Goal: Find specific page/section: Find specific page/section

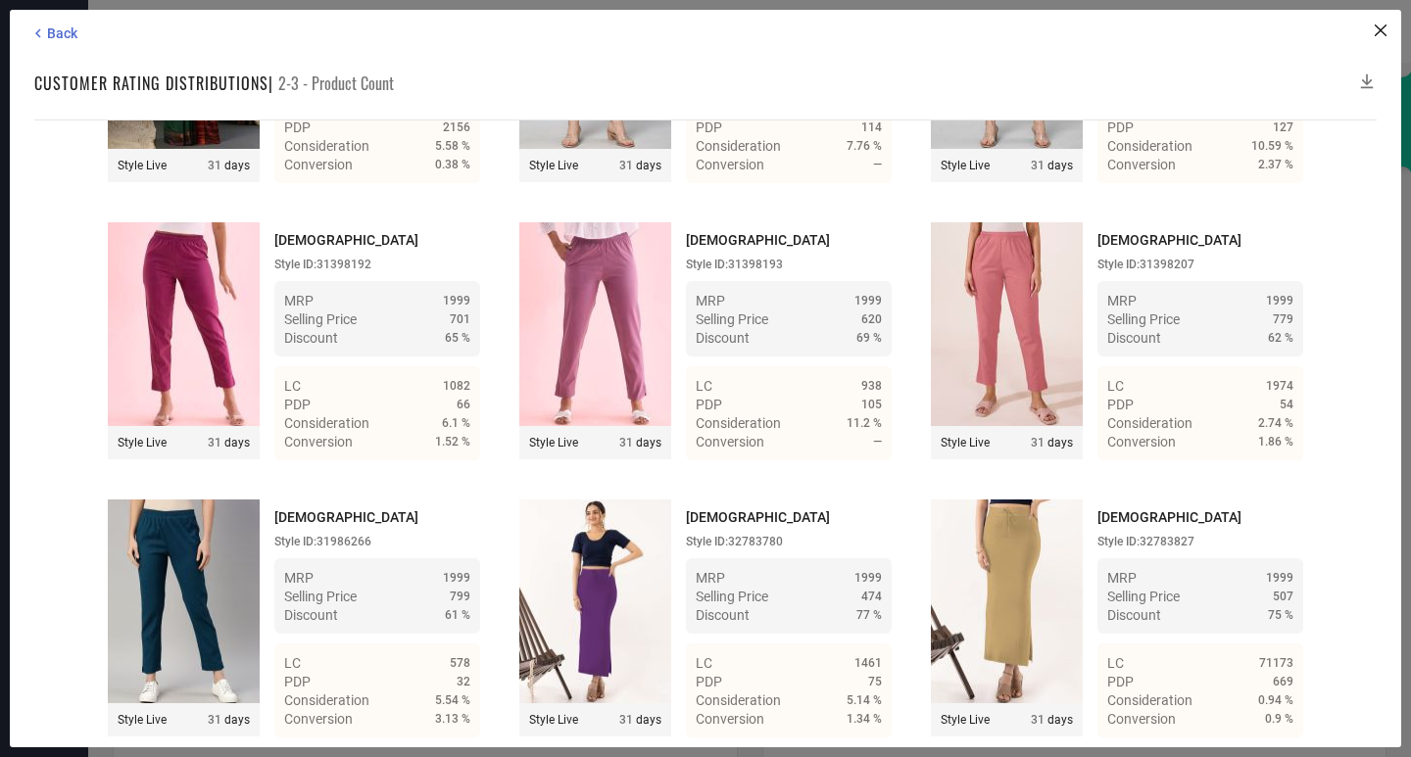
scroll to position [1097, 0]
click at [91, 25] on div "Back" at bounding box center [707, 33] width 1357 height 18
click at [55, 18] on div "Back Customer rating distributions | 2-3 - Product Count Time Duration: MRP : H…" at bounding box center [705, 379] width 1391 height 738
click at [55, 25] on span "Back" at bounding box center [62, 33] width 30 height 16
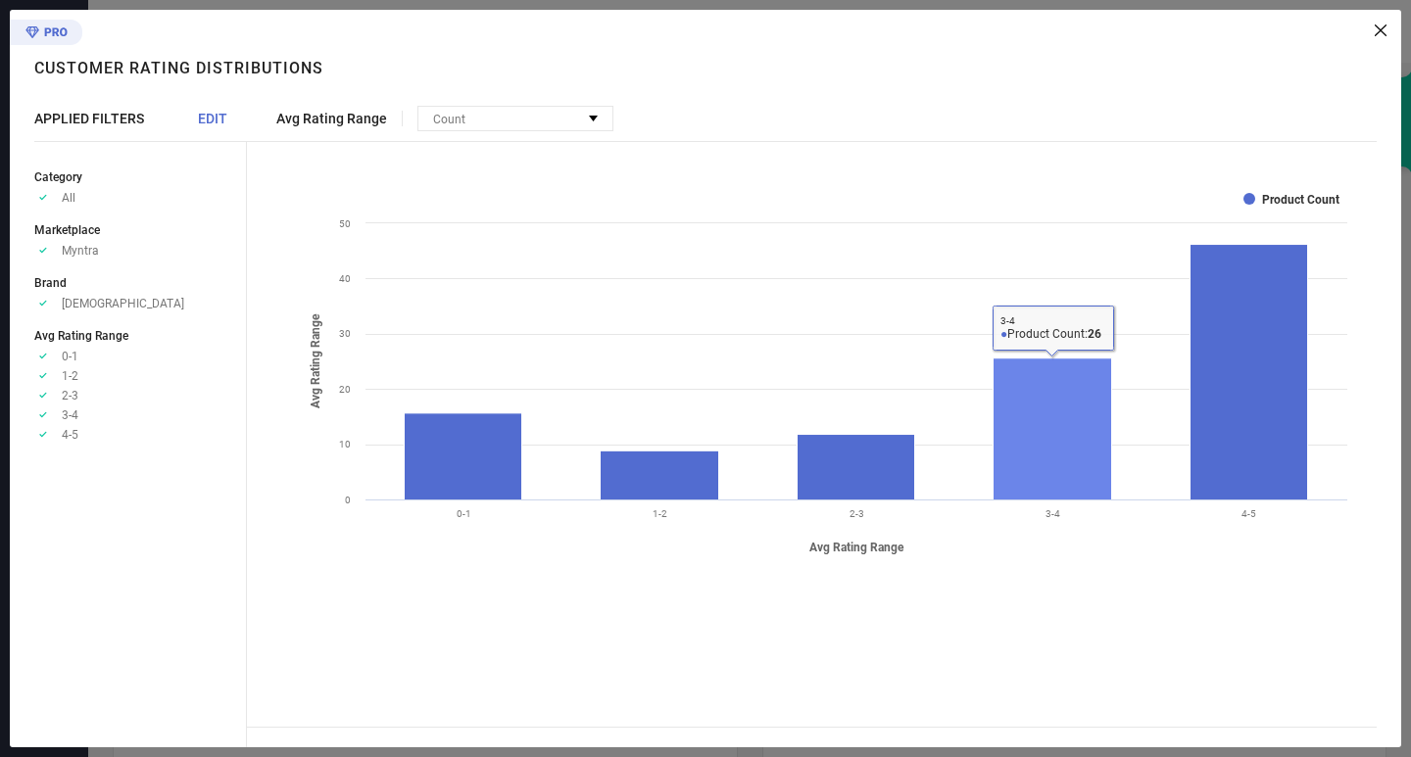
click at [1058, 477] on rect at bounding box center [1052, 430] width 119 height 142
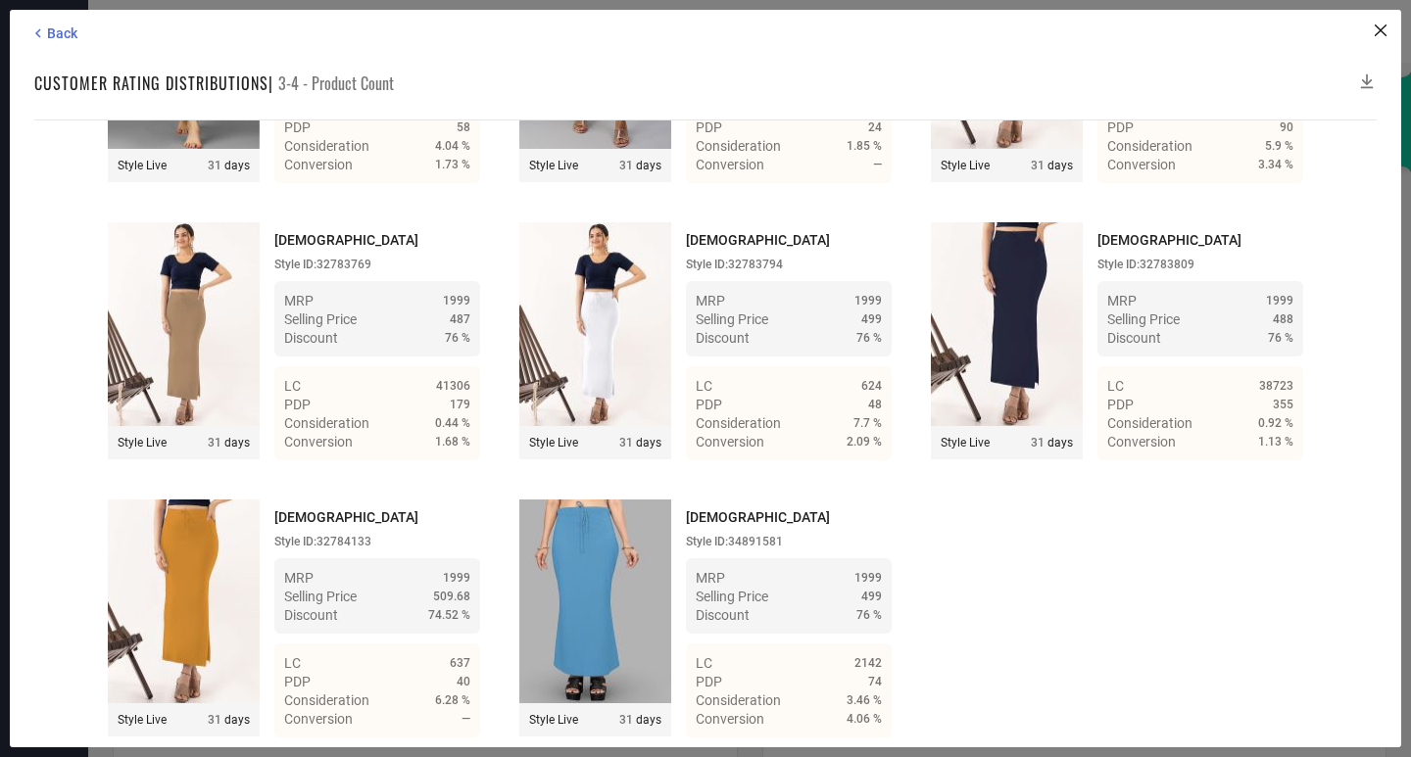
scroll to position [3045, 0]
click at [38, 21] on div "Back Customer rating distributions | 3-4 - Product Count Time Duration: MRP : H…" at bounding box center [705, 379] width 1391 height 738
click at [44, 26] on icon at bounding box center [38, 33] width 18 height 18
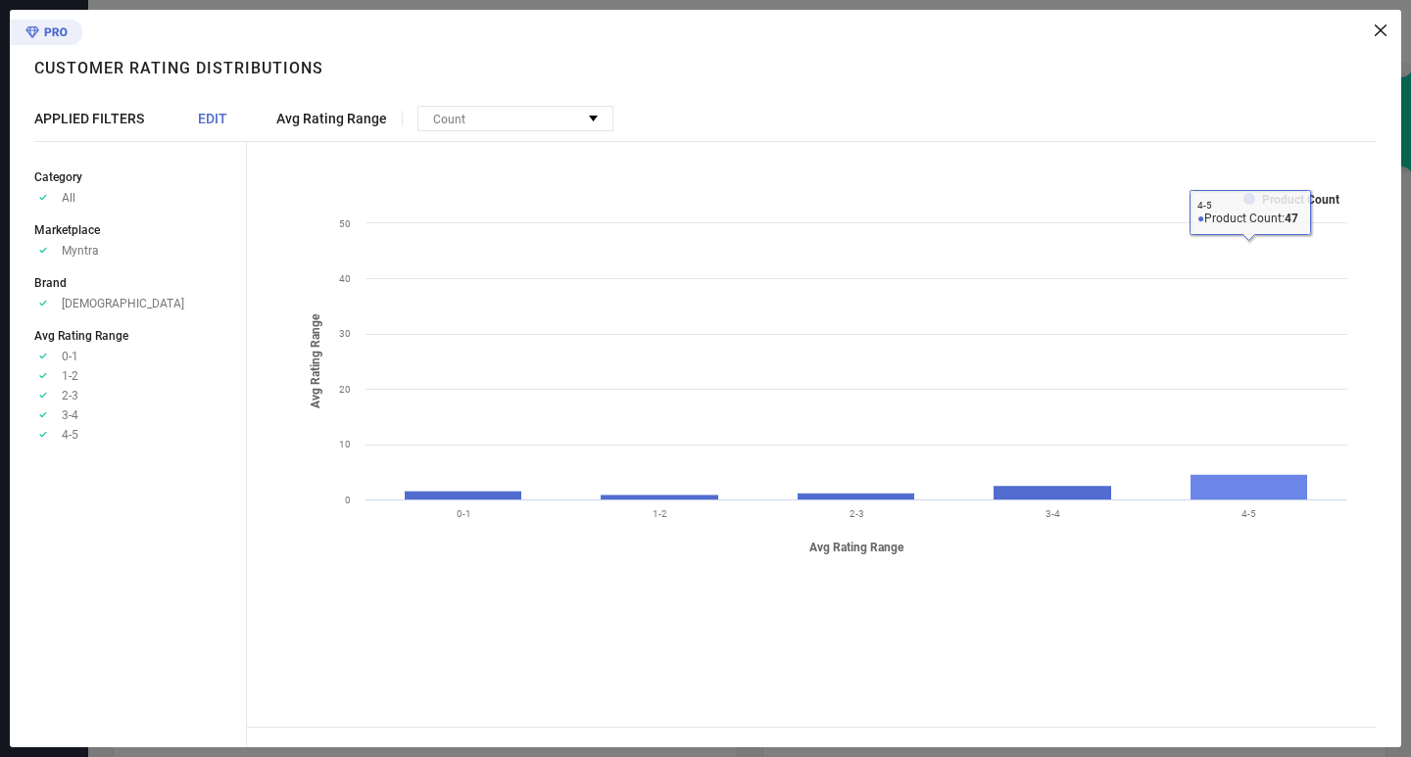
click at [1225, 499] on rect at bounding box center [1249, 487] width 118 height 25
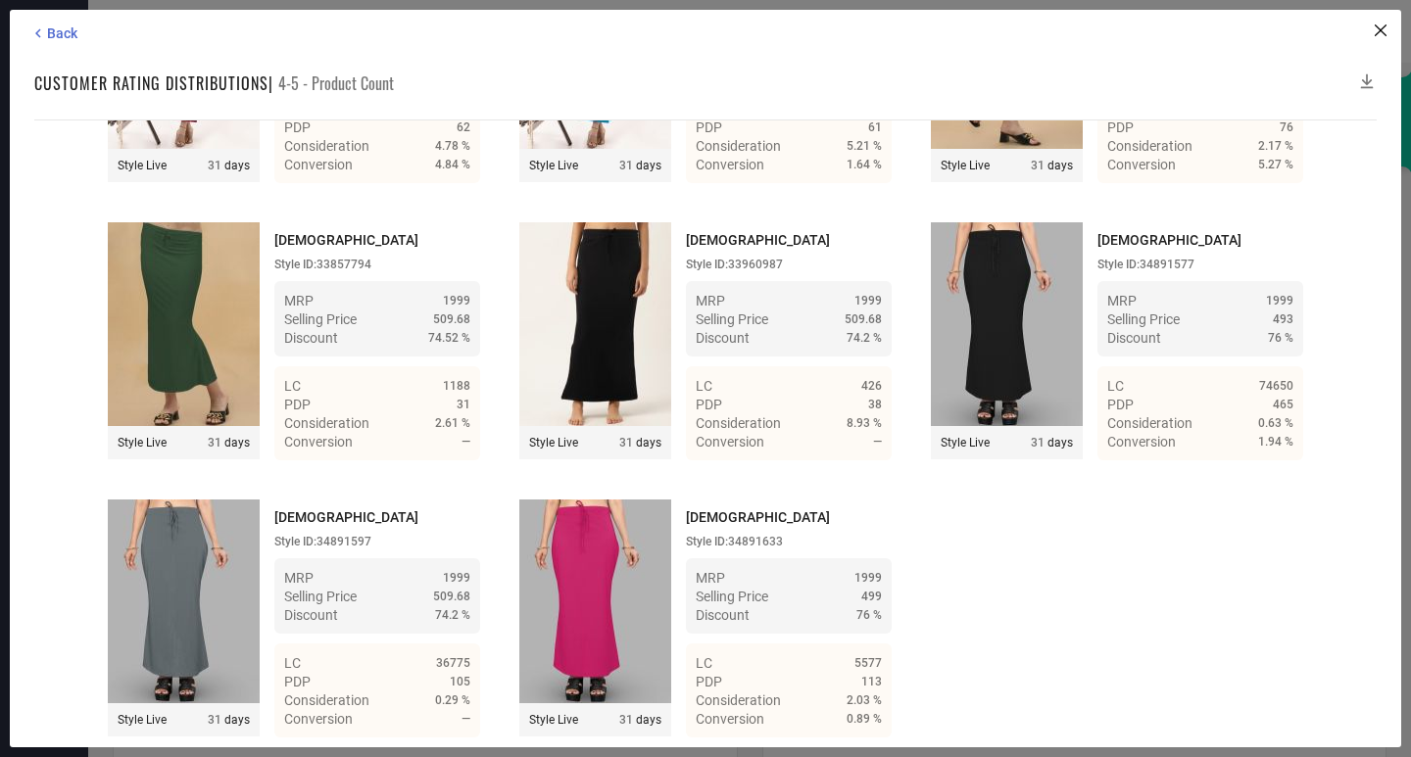
scroll to position [5203, 0]
click at [58, 46] on div "Back Customer rating distributions | 4-5 - Product Count Time Duration: MRP : H…" at bounding box center [705, 379] width 1391 height 738
click at [58, 35] on span "Back" at bounding box center [62, 33] width 30 height 16
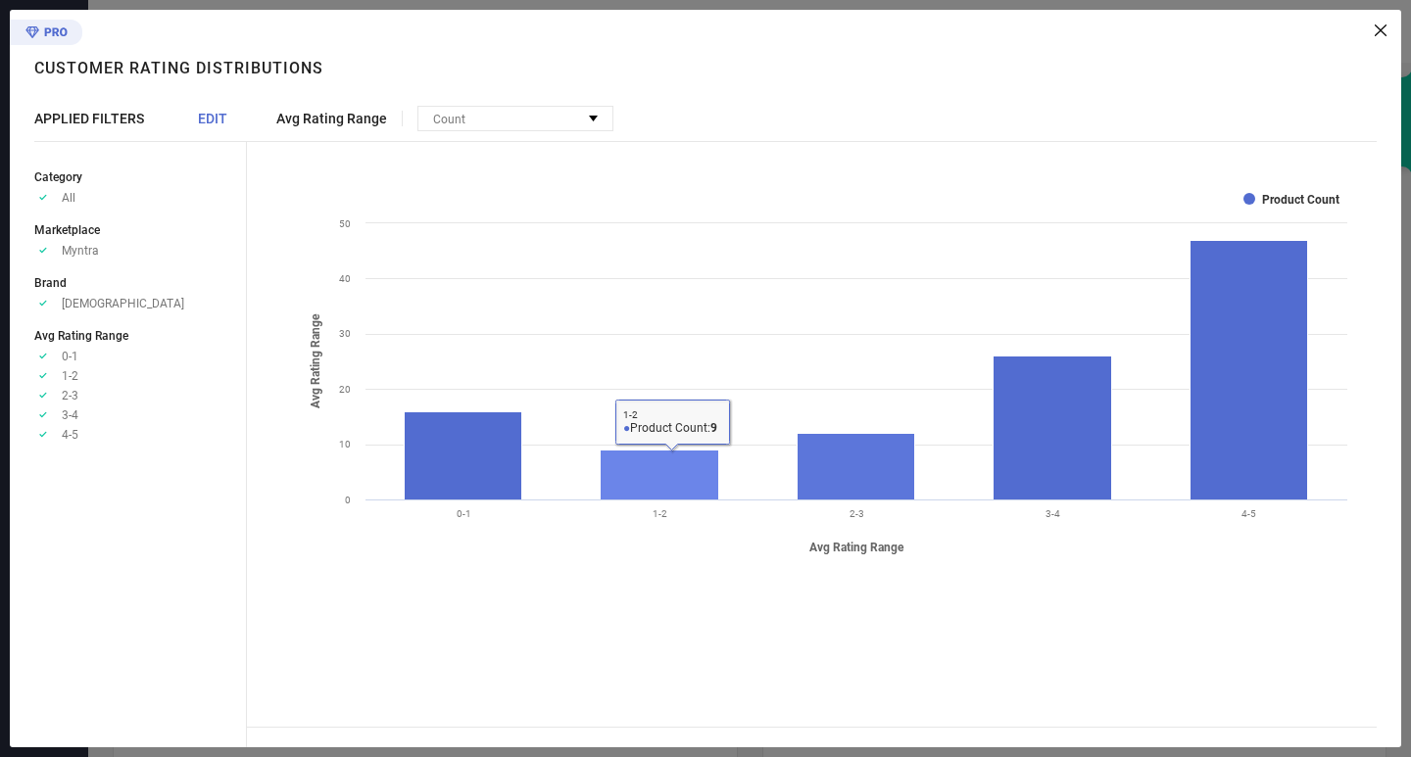
click at [708, 469] on rect at bounding box center [660, 476] width 119 height 50
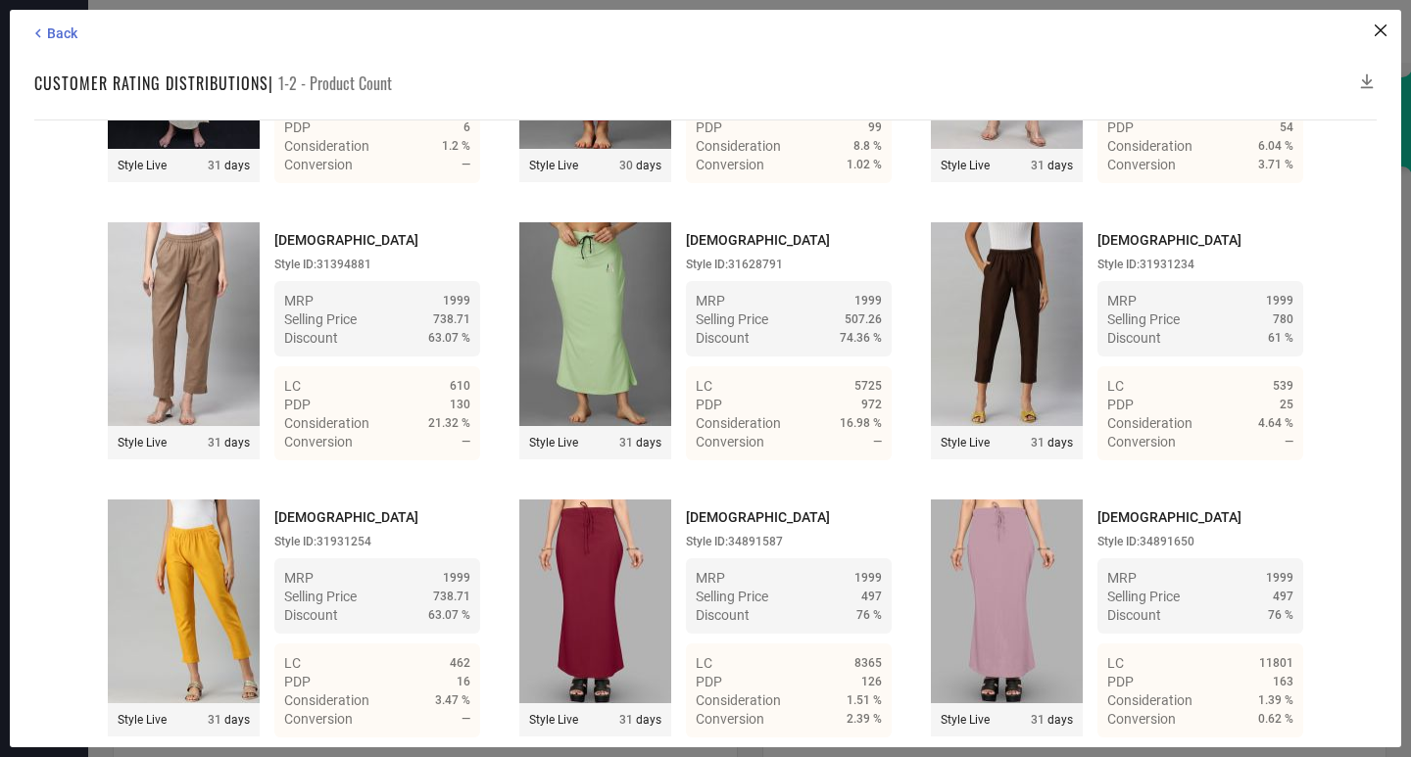
scroll to position [784, 0]
click at [45, 38] on icon at bounding box center [38, 33] width 18 height 18
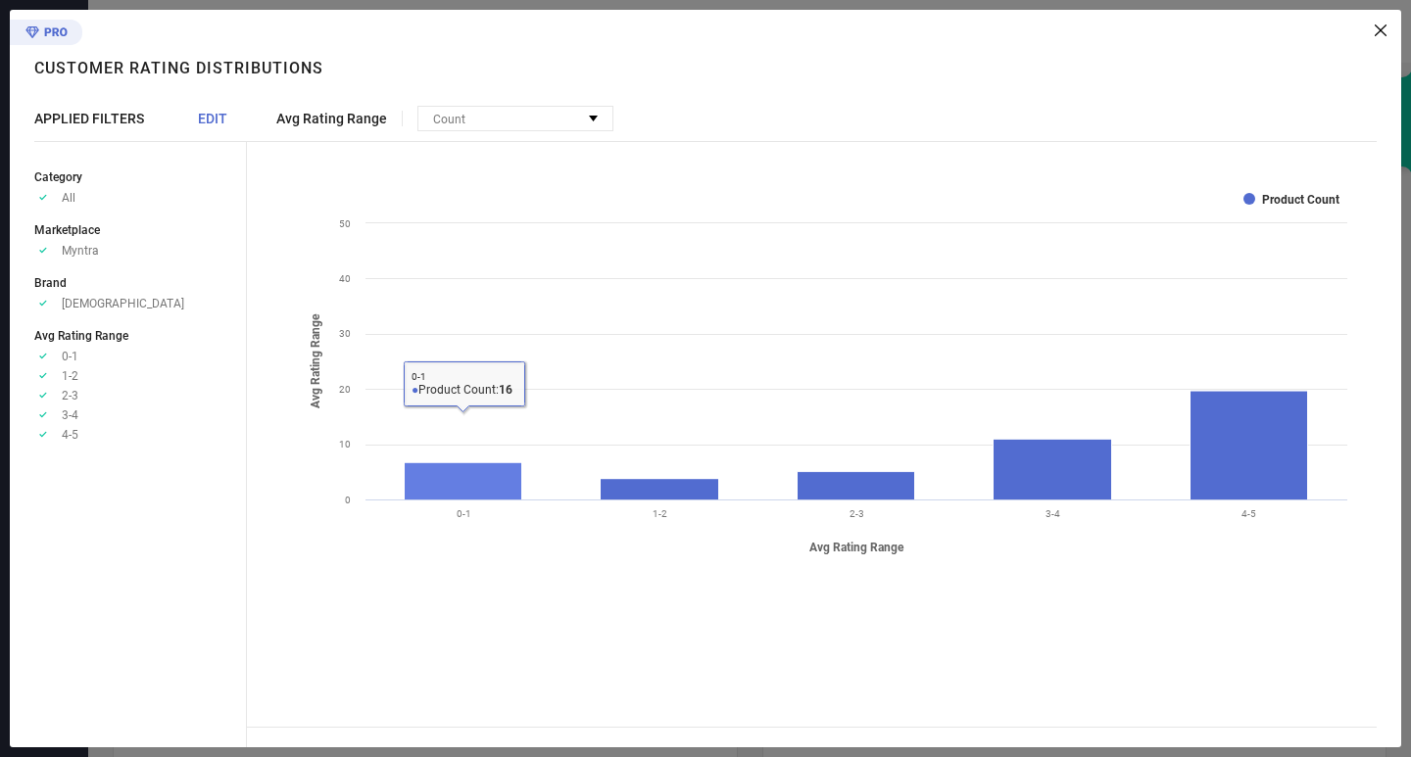
click at [435, 483] on rect at bounding box center [464, 481] width 118 height 37
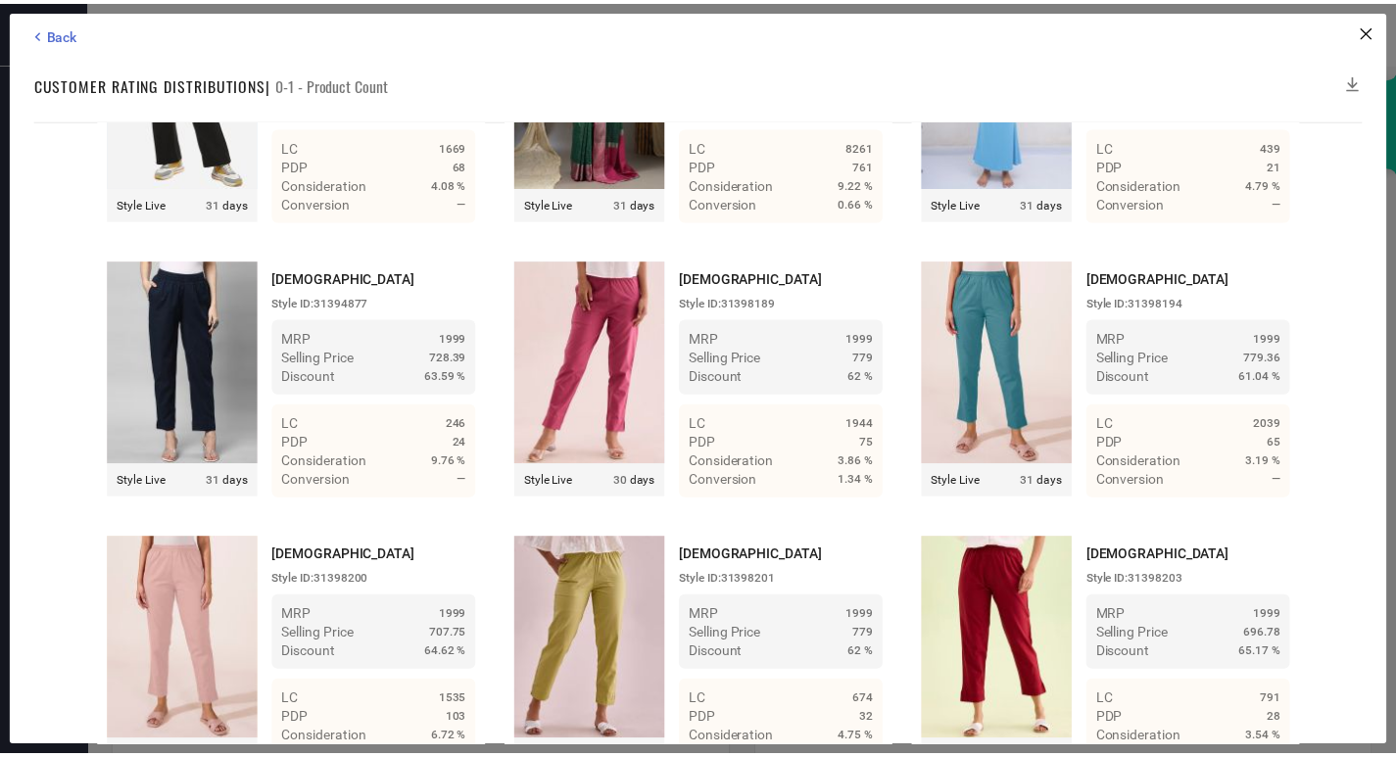
scroll to position [472, 0]
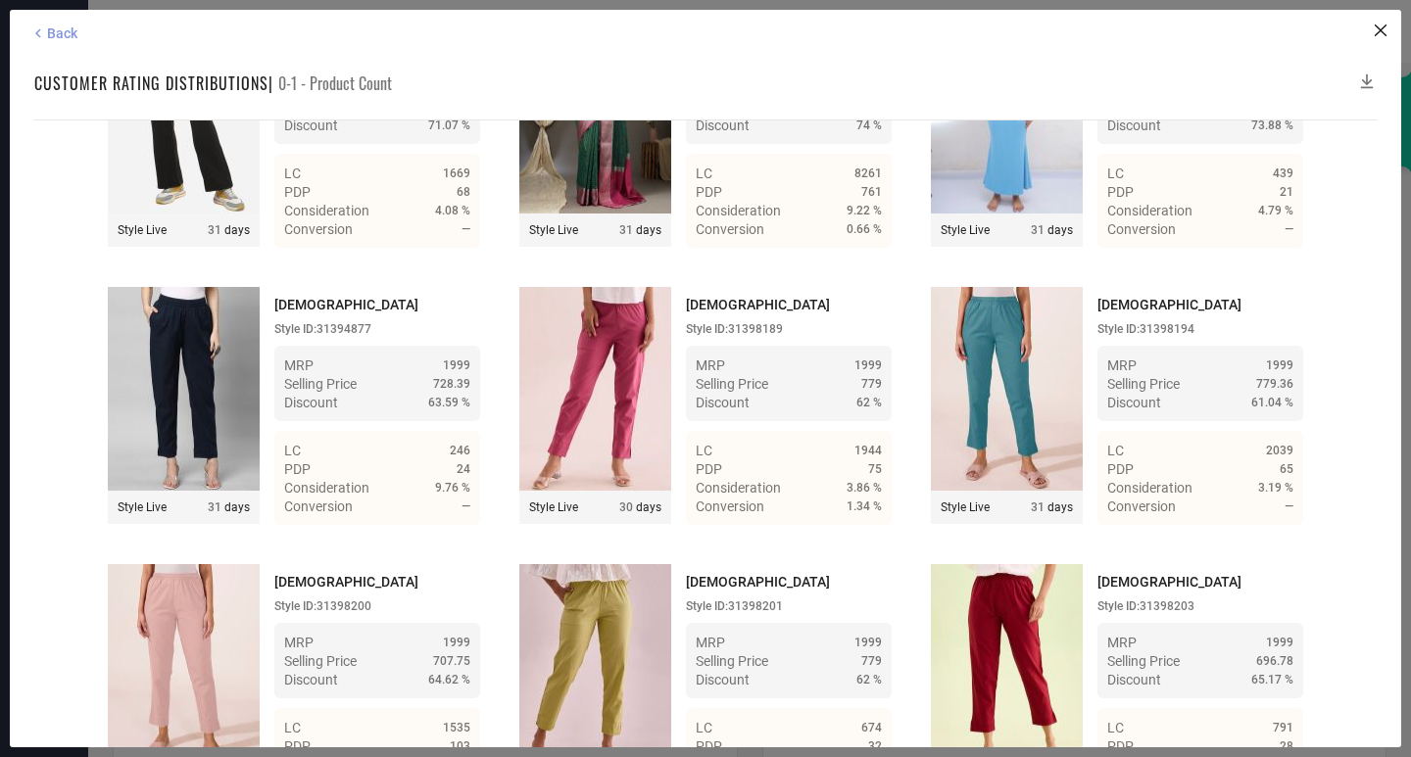
click at [56, 30] on span "Back" at bounding box center [62, 33] width 30 height 16
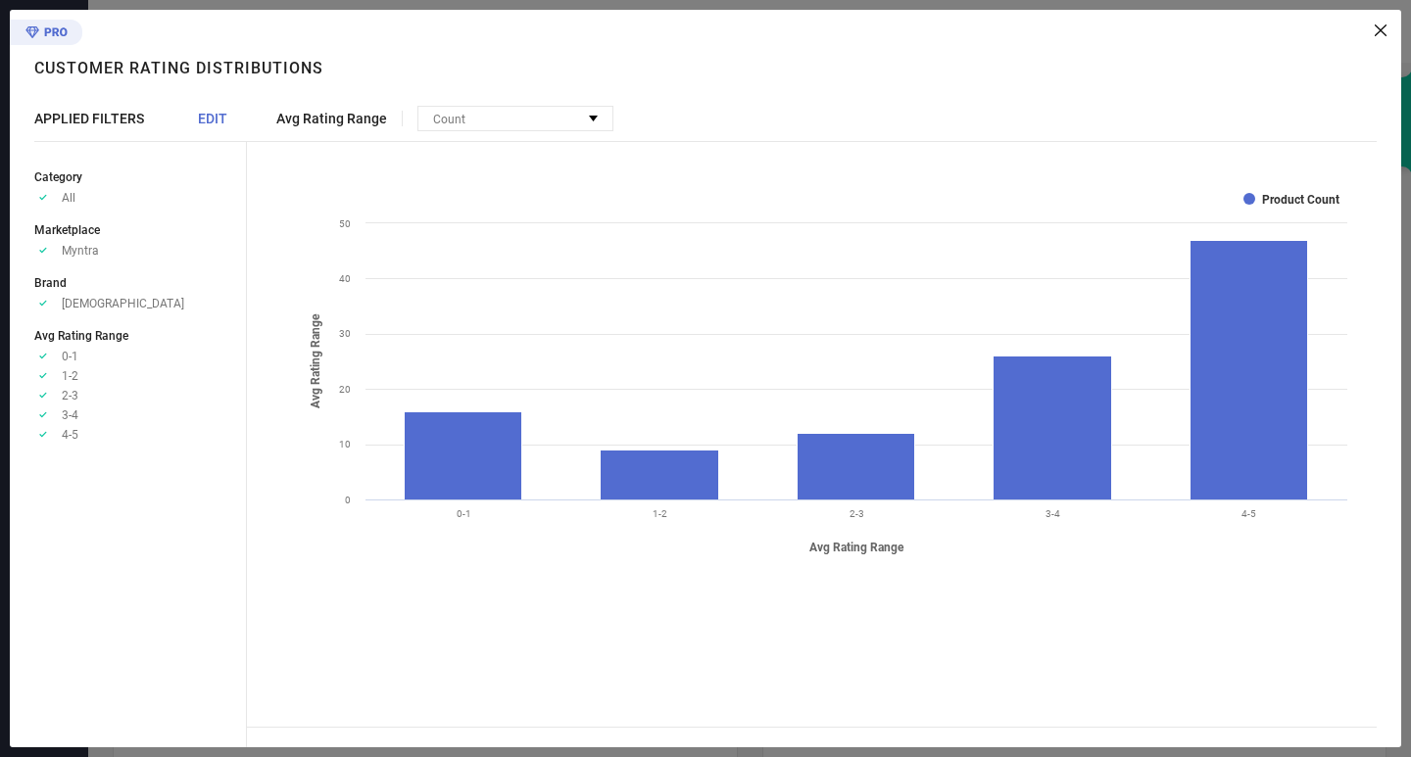
click at [1380, 27] on icon at bounding box center [1381, 30] width 12 height 12
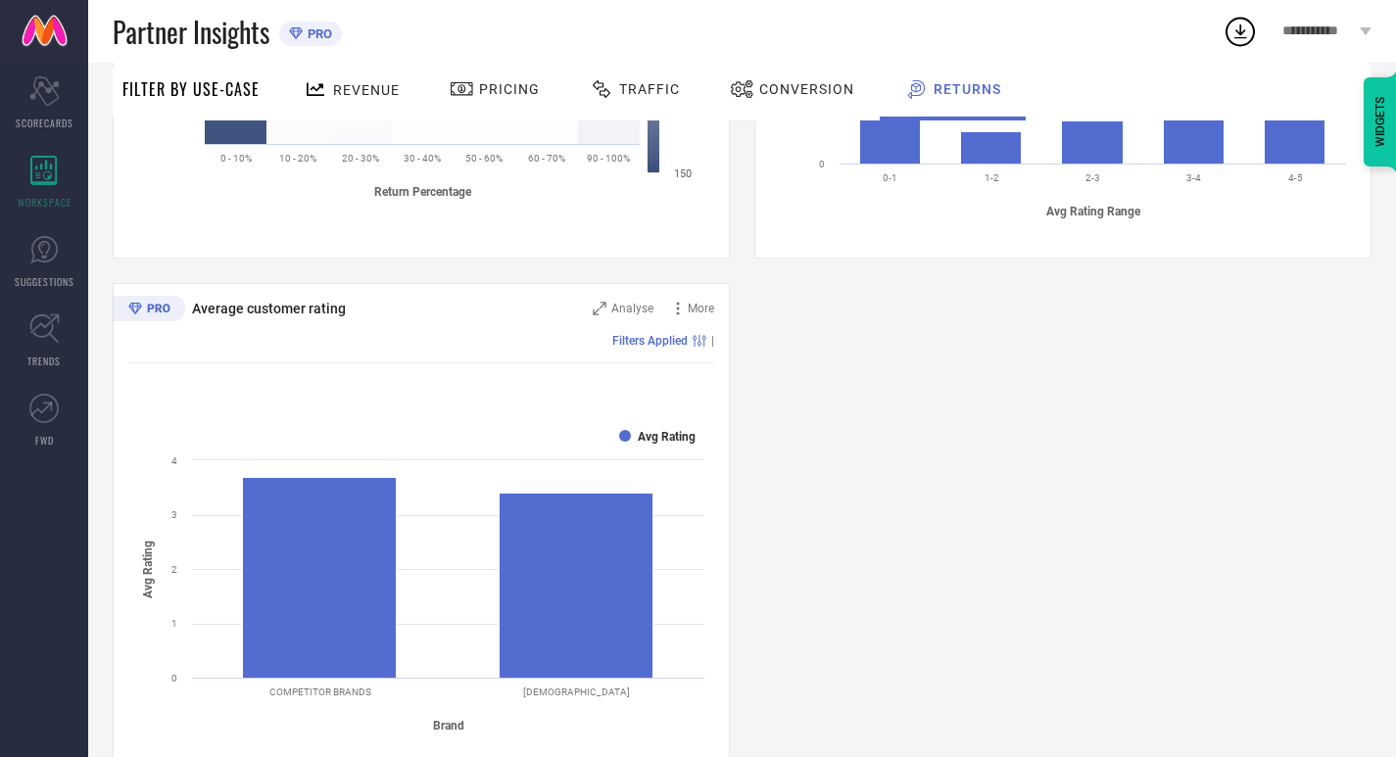
scroll to position [1088, 0]
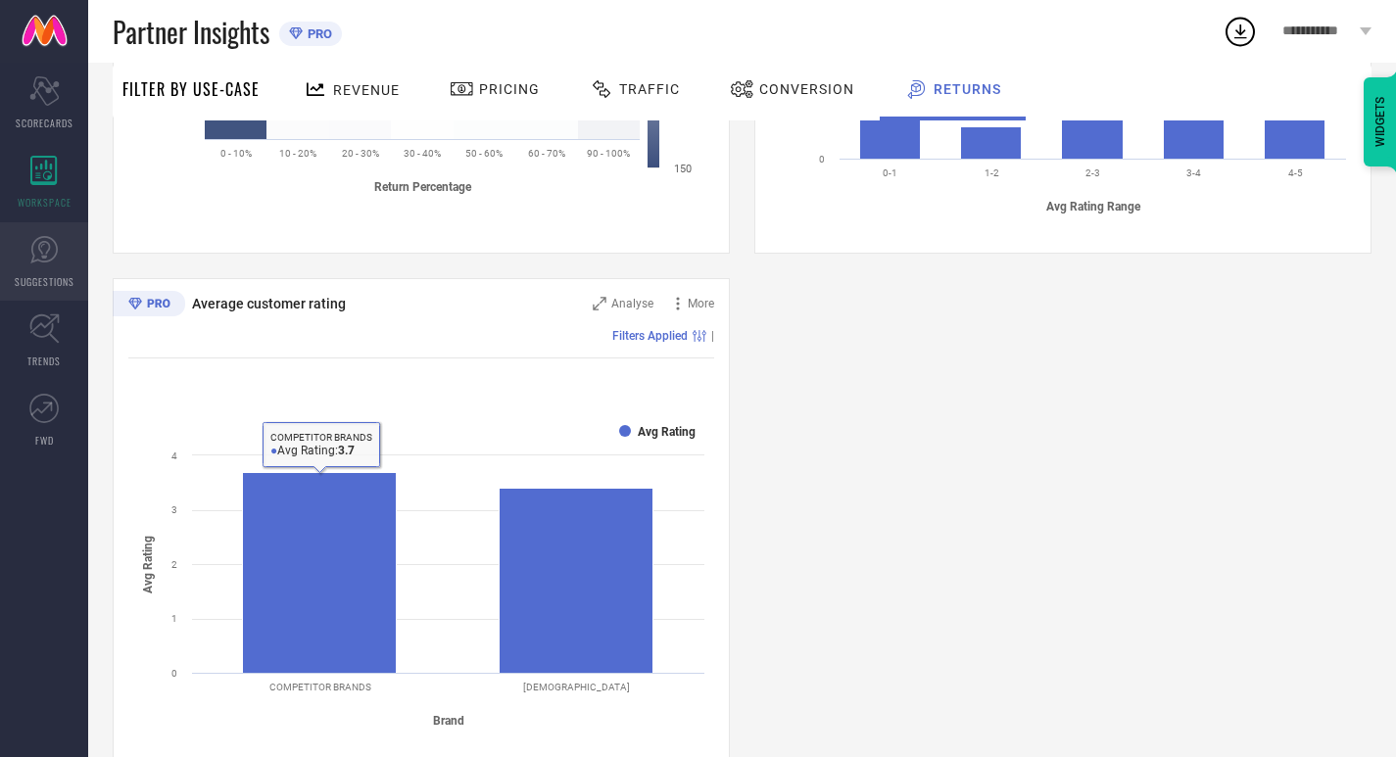
click at [44, 262] on icon at bounding box center [43, 249] width 27 height 27
